Goal: Task Accomplishment & Management: Complete application form

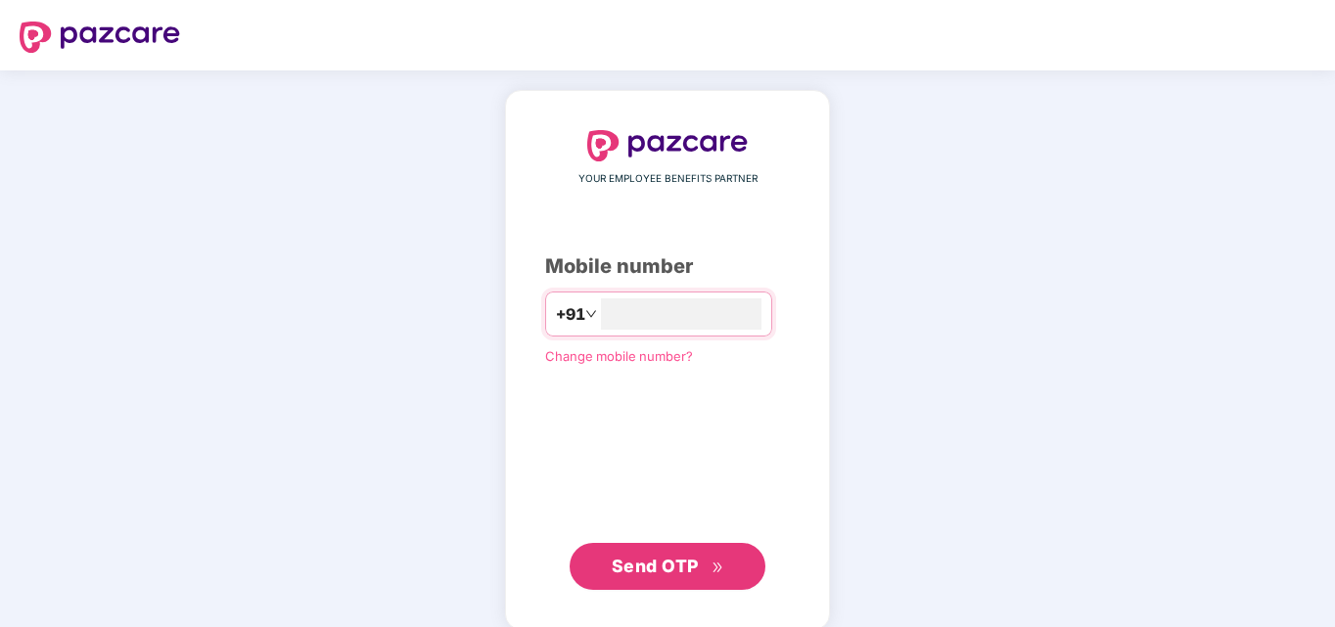
type input "**********"
click at [708, 569] on span "Send OTP" at bounding box center [668, 564] width 113 height 27
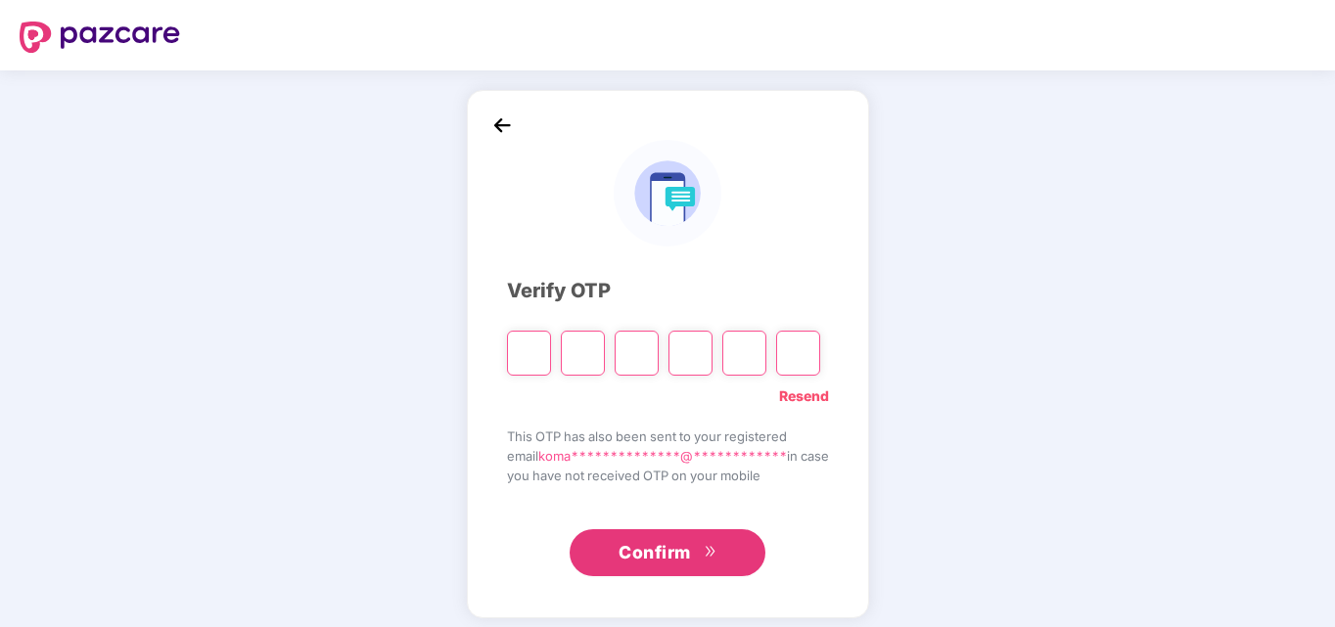
type input "*"
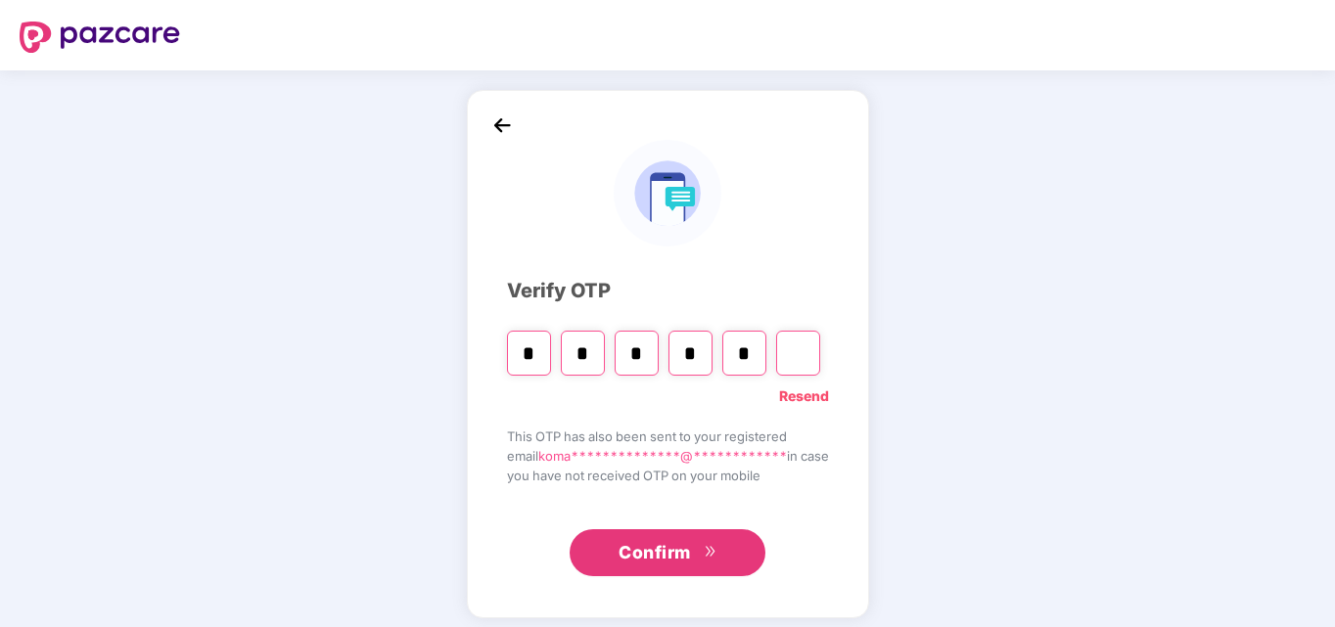
type input "*"
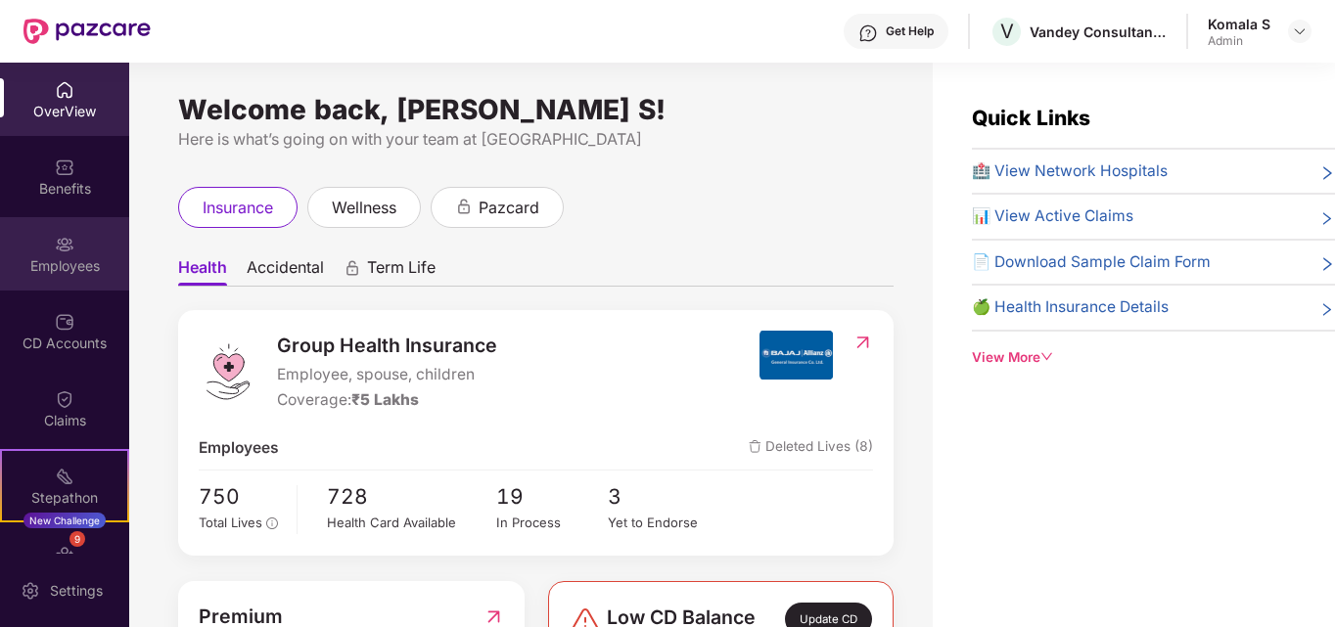
click at [73, 274] on div "Employees" at bounding box center [64, 266] width 129 height 20
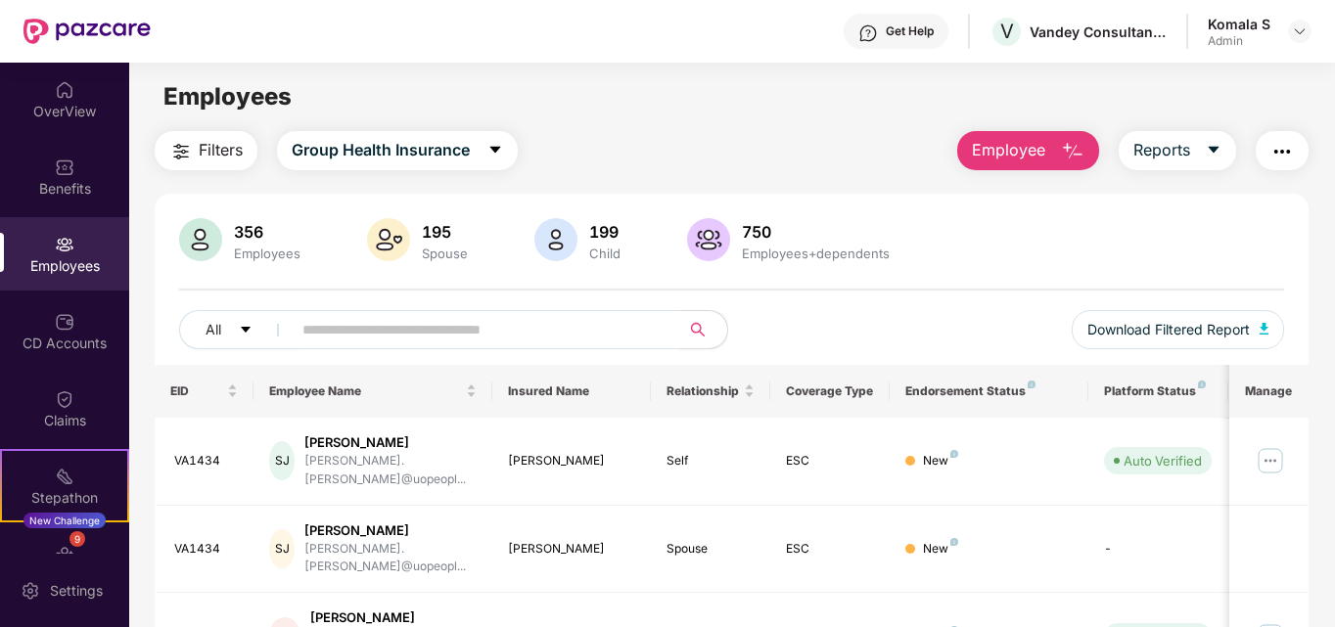
click at [1055, 147] on button "Employee" at bounding box center [1028, 150] width 142 height 39
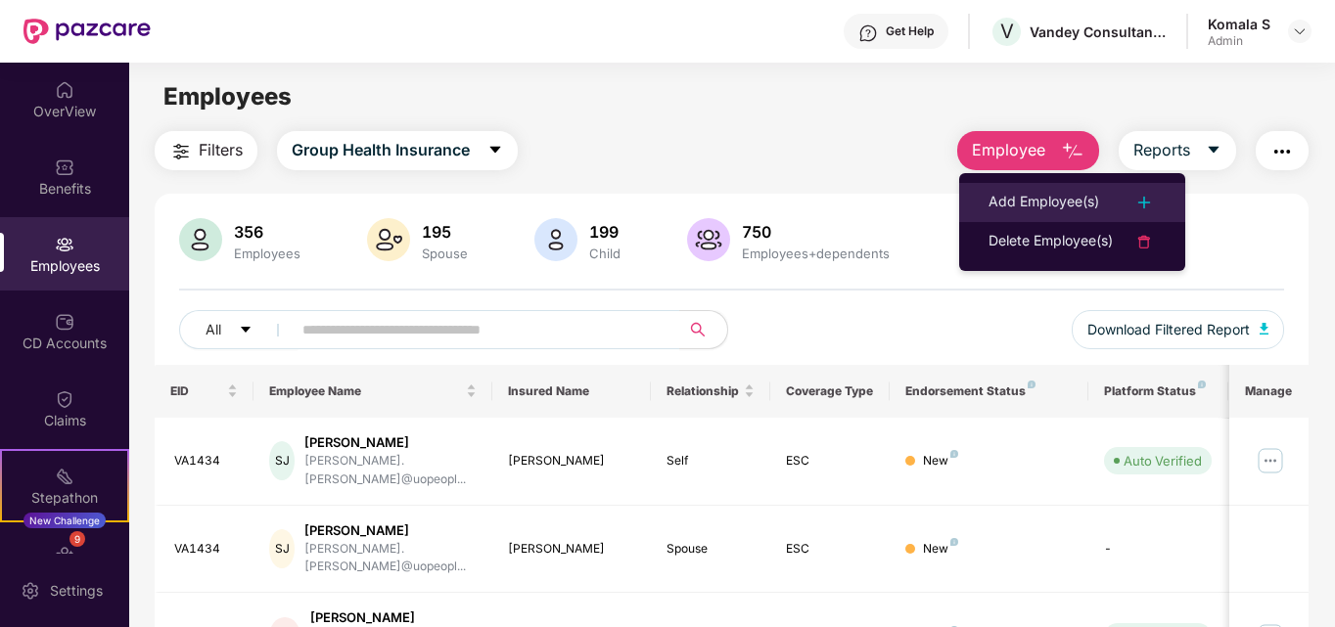
click at [1026, 197] on div "Add Employee(s)" at bounding box center [1044, 202] width 111 height 23
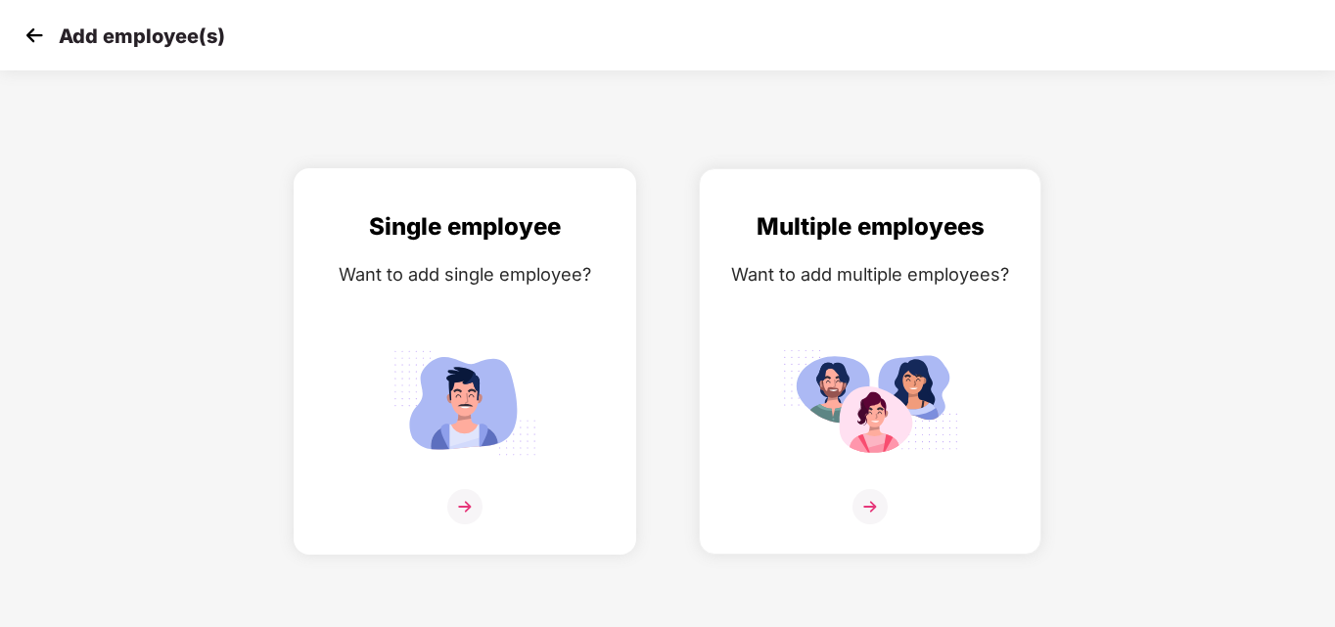
click at [469, 518] on img at bounding box center [464, 506] width 35 height 35
